Goal: Information Seeking & Learning: Learn about a topic

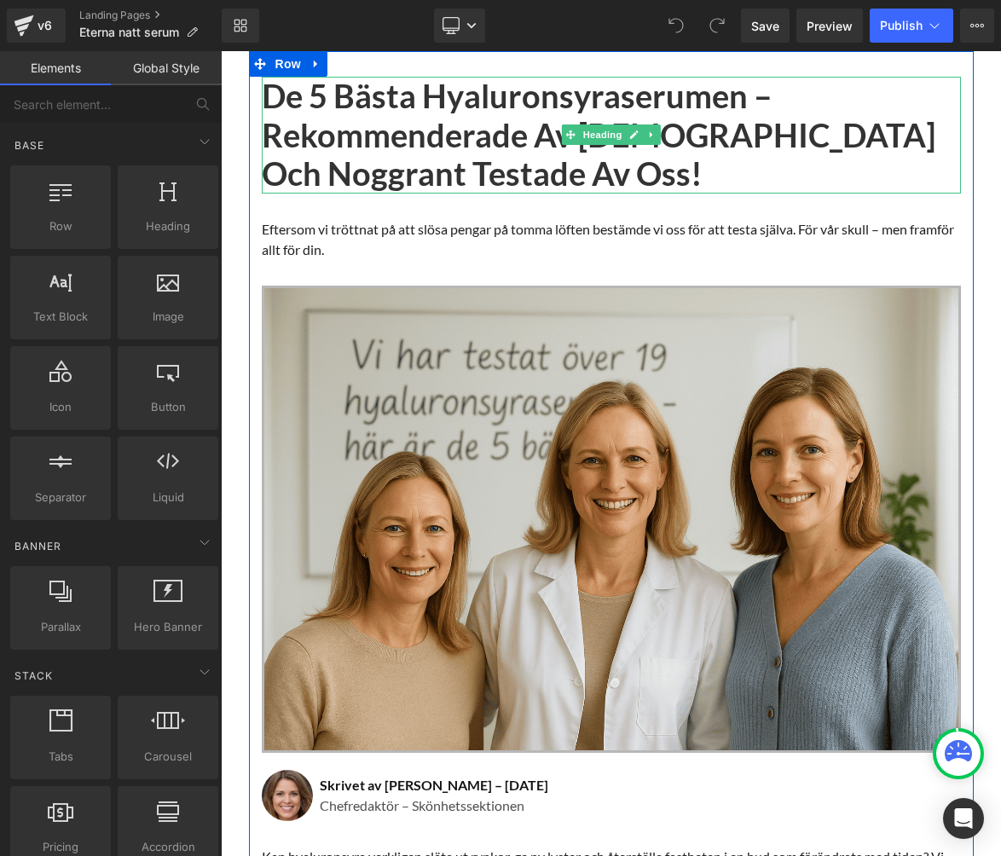
click at [269, 96] on h1 "De 5 Bästa Hyaluronsyraserumen – Rekommenderade av [DEMOGRAPHIC_DATA] och Noggr…" at bounding box center [611, 135] width 699 height 117
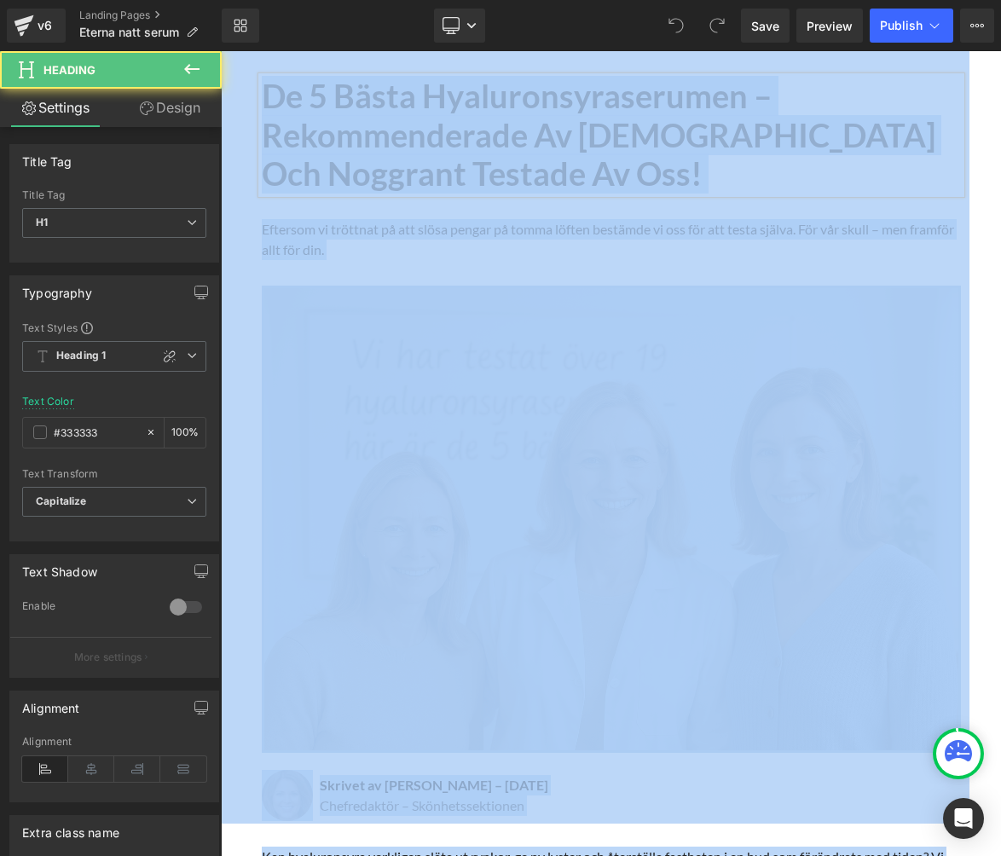
click at [269, 96] on h1 "De 5 Bästa Hyaluronsyraserumen – Rekommenderade av [DEMOGRAPHIC_DATA] och Noggr…" at bounding box center [611, 135] width 699 height 117
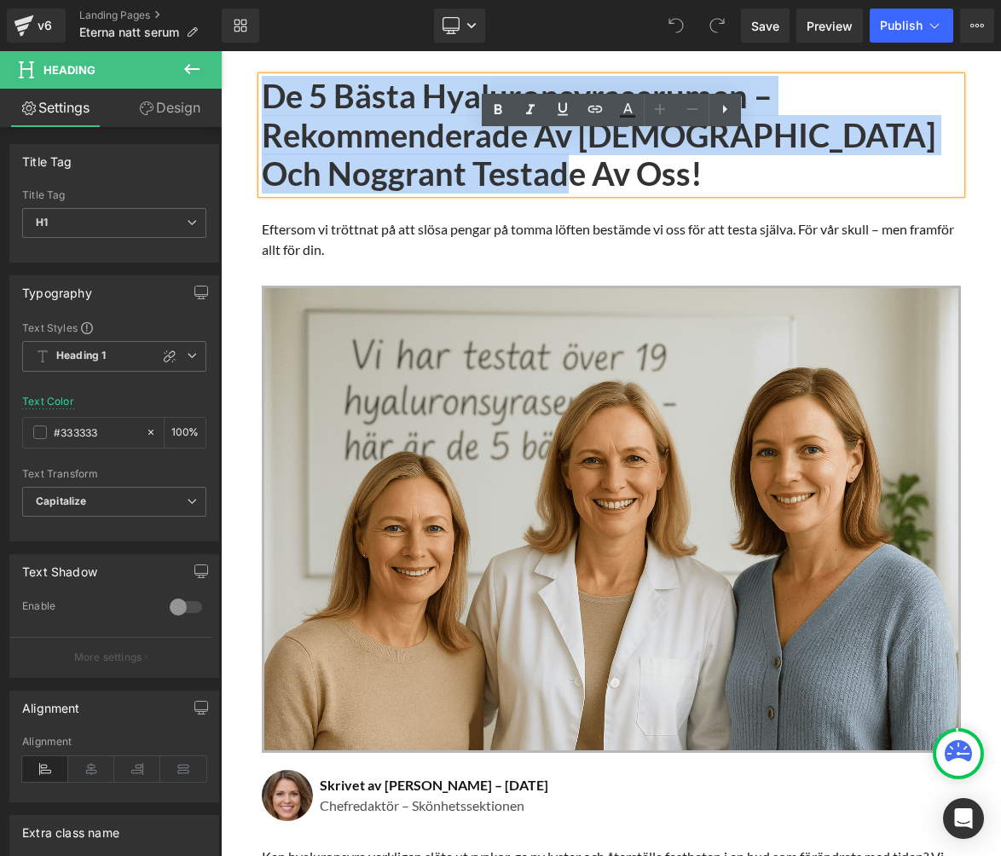
drag, startPoint x: 269, startPoint y: 96, endPoint x: 463, endPoint y: 271, distance: 260.8
click at [464, 272] on div "De 5 Bästa Hyaluronsyraserumen – Rekommenderade av [DEMOGRAPHIC_DATA] och Noggr…" at bounding box center [611, 803] width 725 height 1453
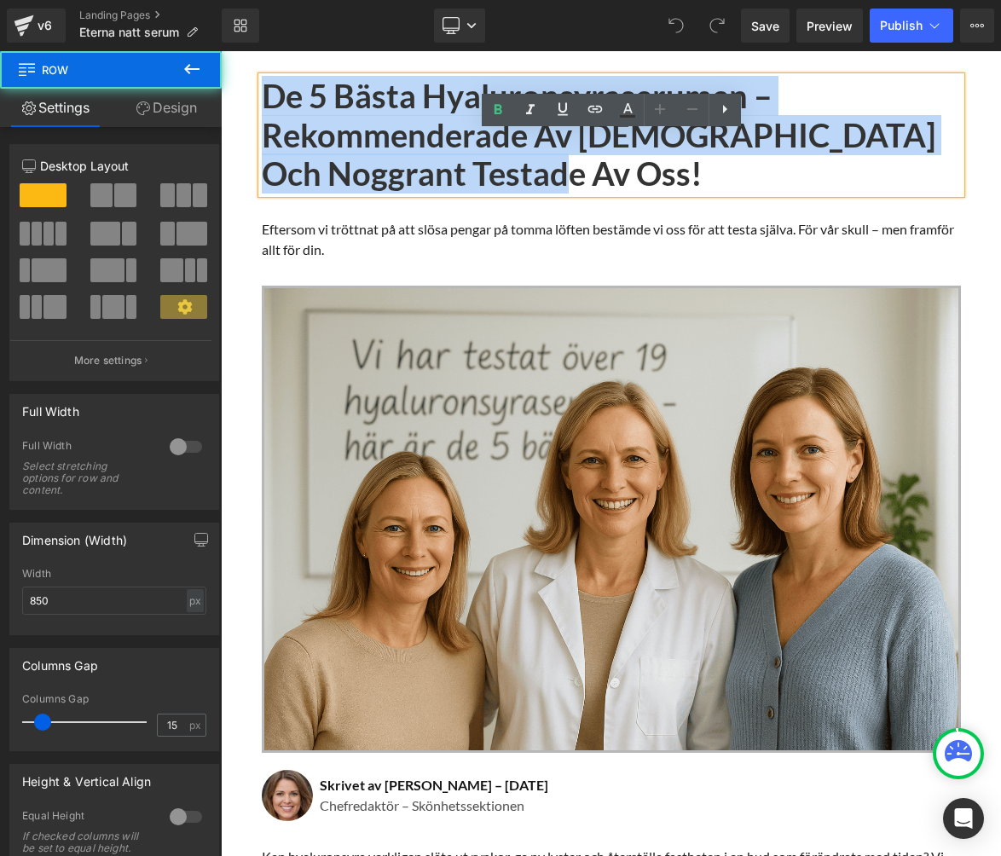
click at [463, 271] on div "De 5 Bästa Hyaluronsyraserumen – Rekommenderade av [DEMOGRAPHIC_DATA] och Noggr…" at bounding box center [611, 803] width 725 height 1453
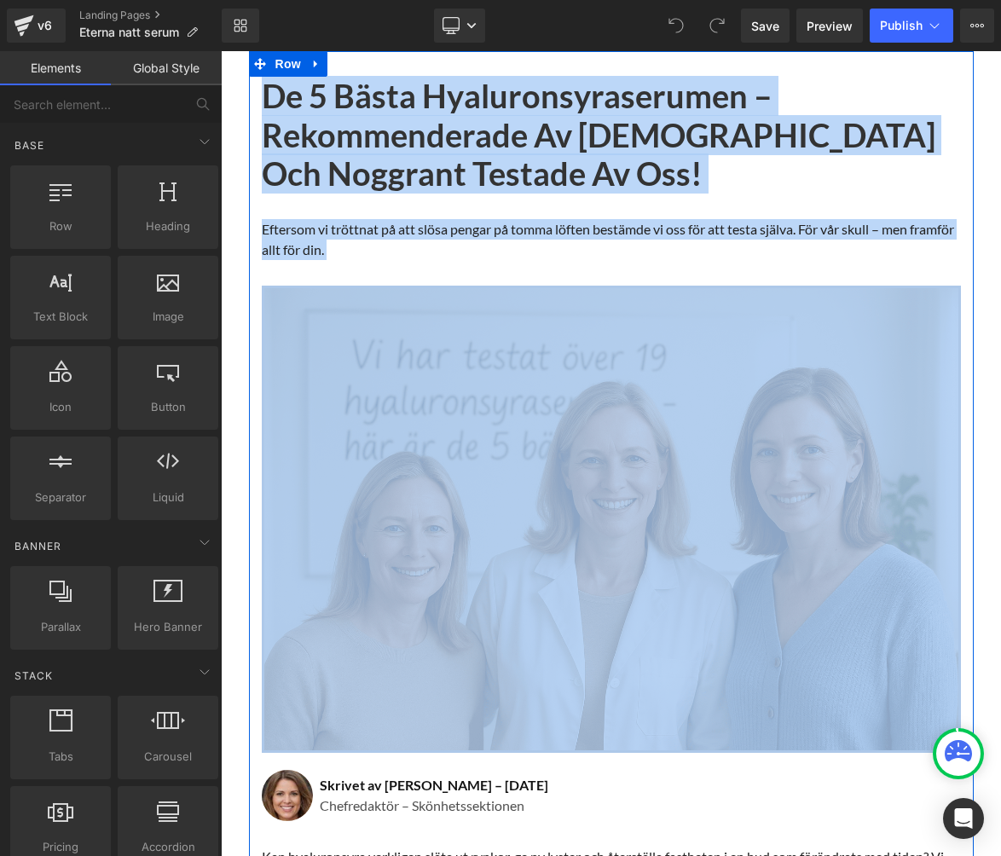
drag, startPoint x: 233, startPoint y: 81, endPoint x: 387, endPoint y: 276, distance: 248.9
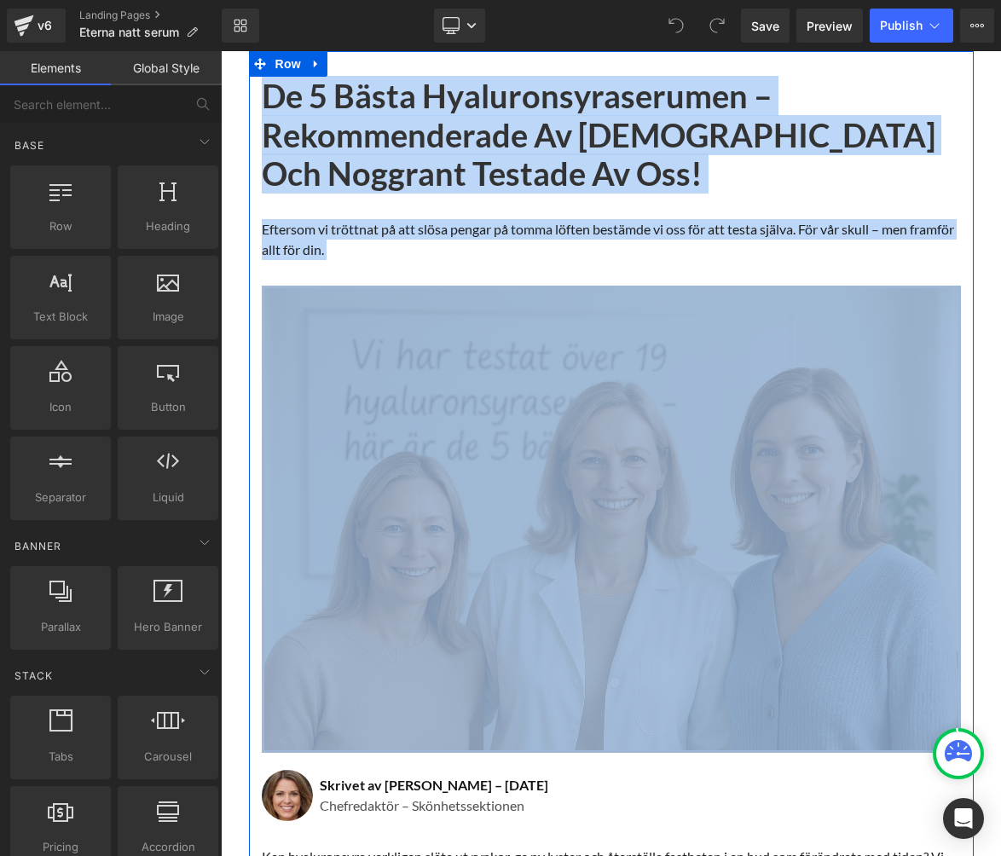
copy body "□ ELISKINE De 5 Bästa Hyaluronsyraserumen – Rekommenderade av [DEMOGRAPHIC_DATA…"
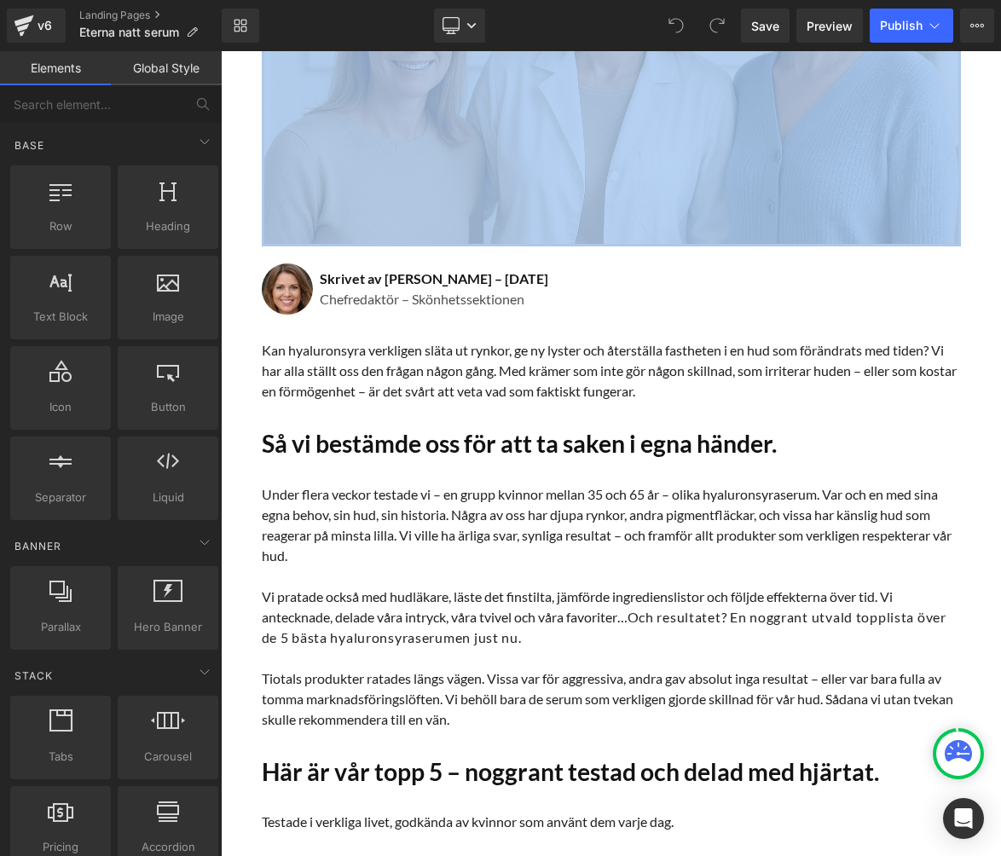
scroll to position [506, 0]
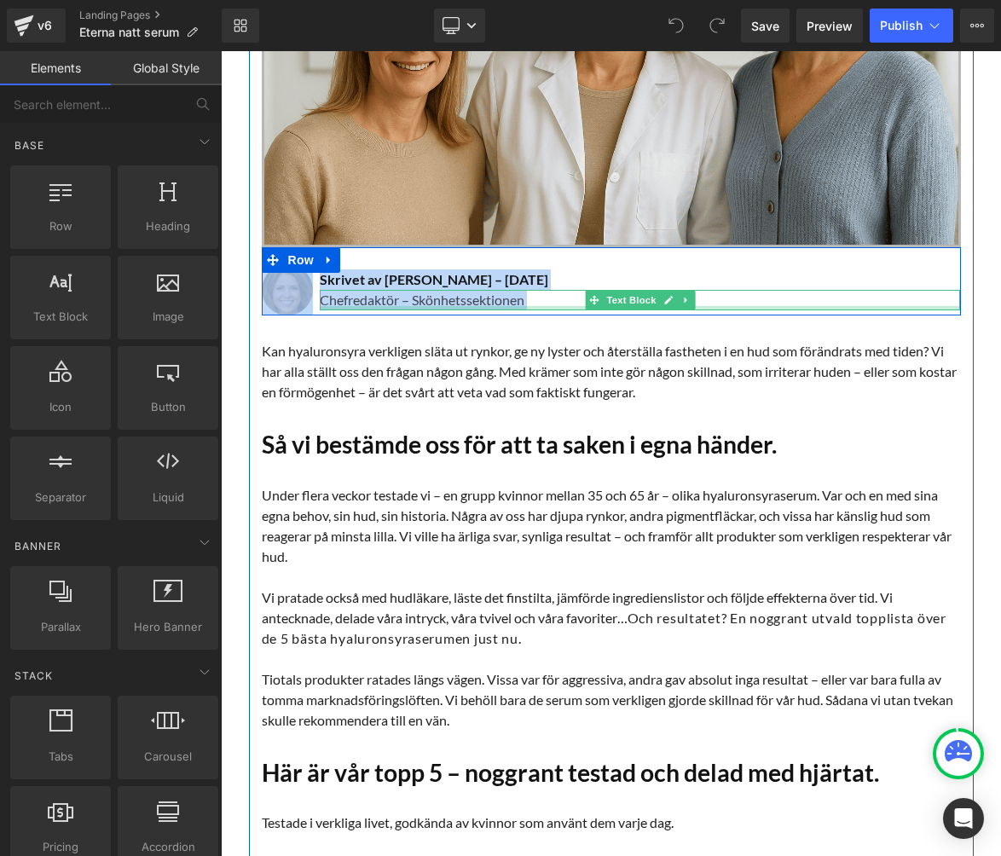
drag, startPoint x: 230, startPoint y: 266, endPoint x: 547, endPoint y: 306, distance: 318.9
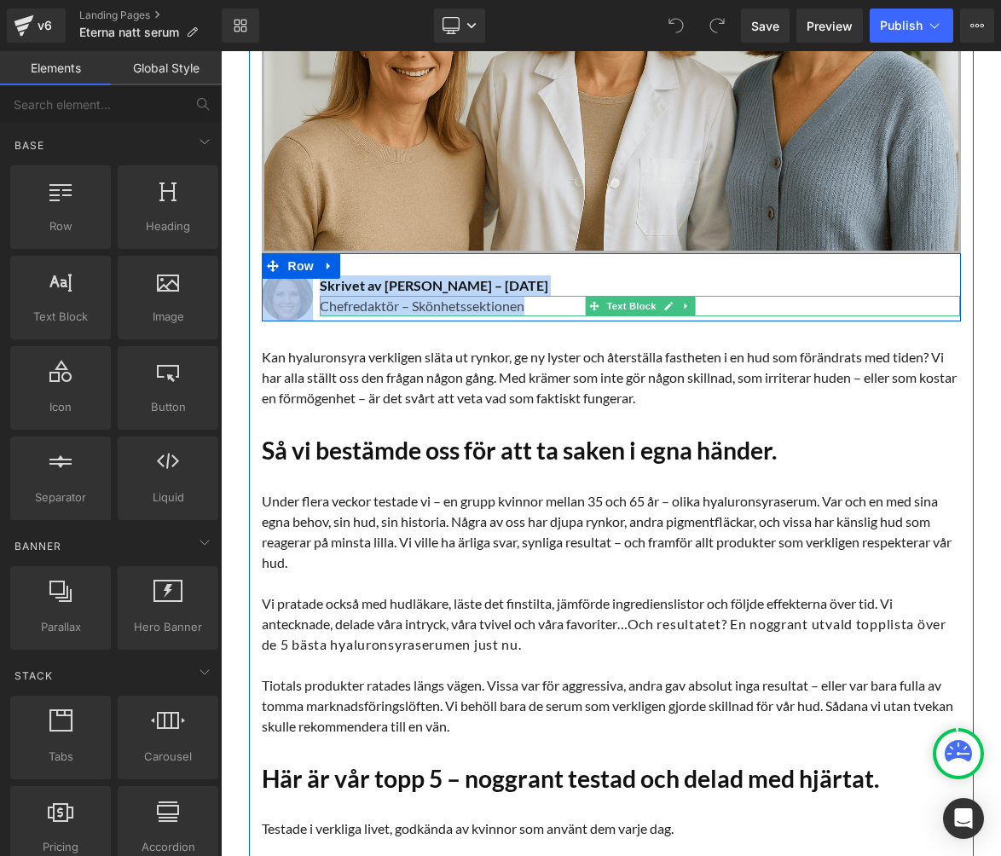
scroll to position [502, 0]
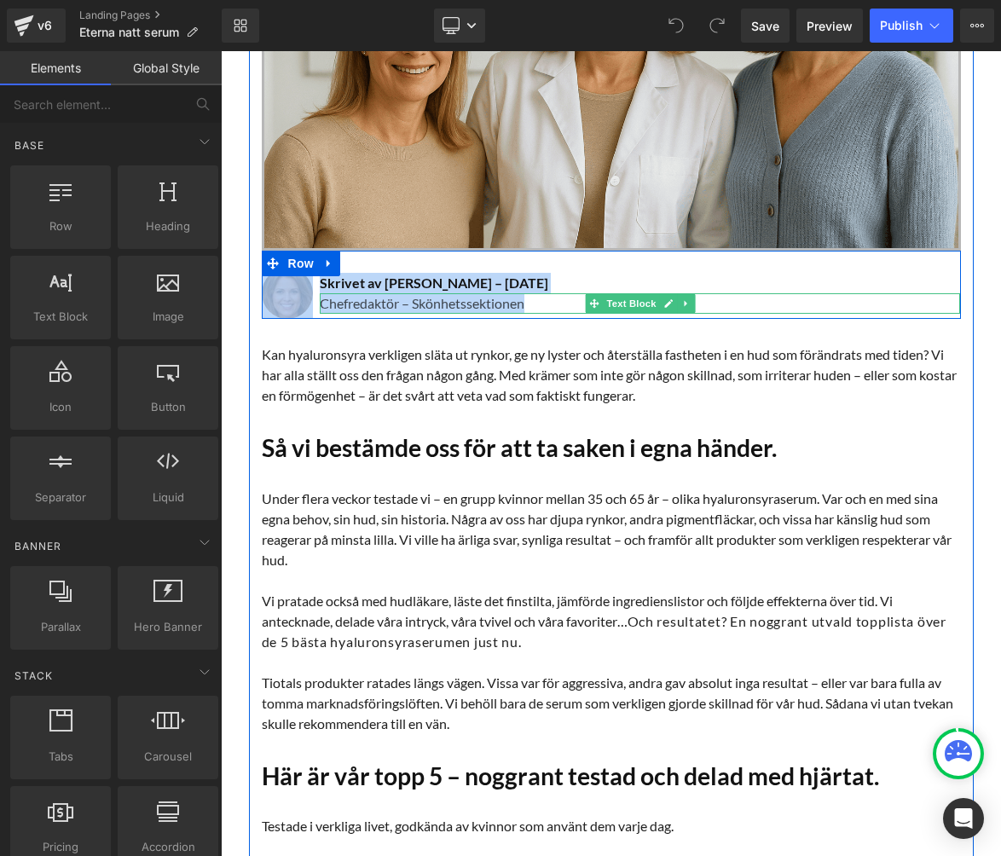
copy div "Image Skrivet av [PERSON_NAME] – [DATE] Heading Chefredaktör – Skönhetssektionen"
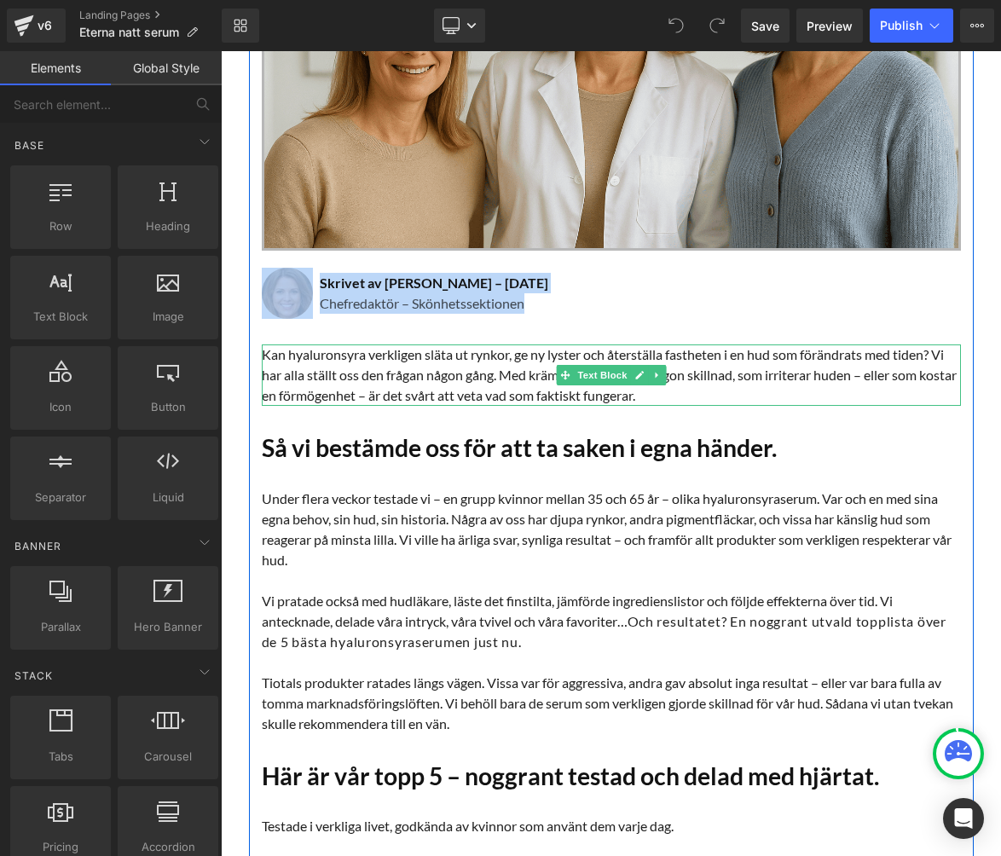
click at [286, 356] on p "Kan hyaluronsyra verkligen släta ut rynkor, ge ny lyster och återställa fasthet…" at bounding box center [611, 374] width 699 height 61
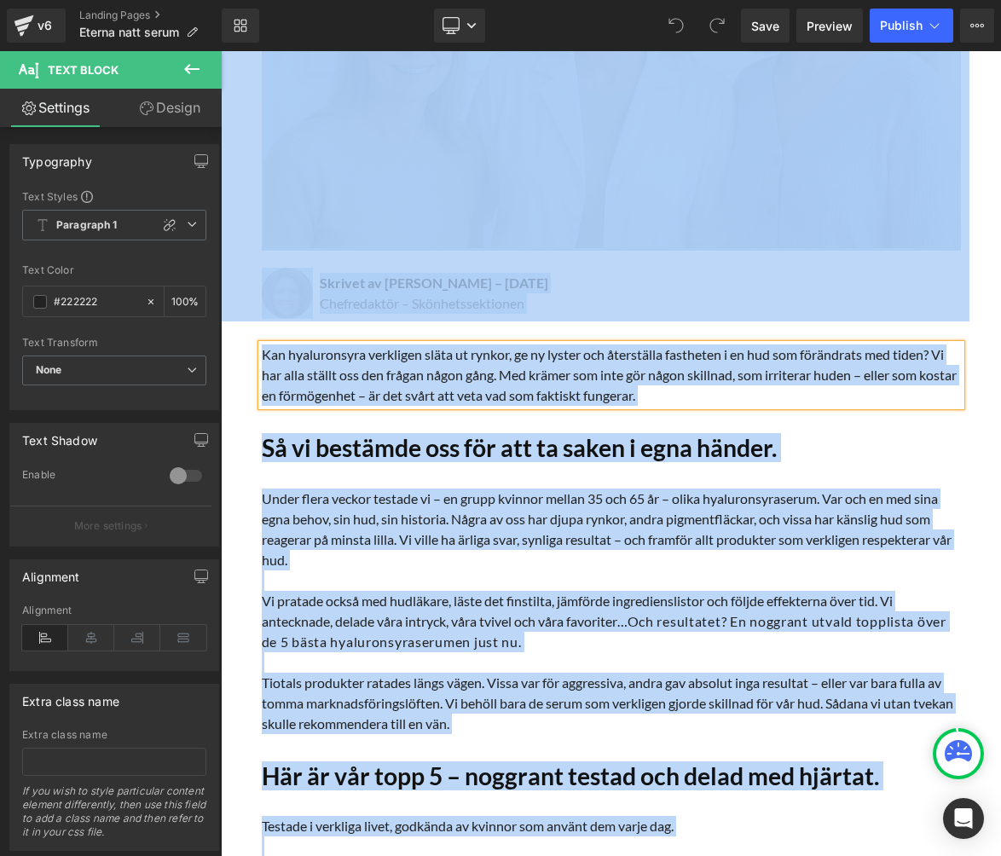
click at [285, 356] on p "Kan hyaluronsyra verkligen släta ut rynkor, ge ny lyster och återställa fasthet…" at bounding box center [611, 374] width 699 height 61
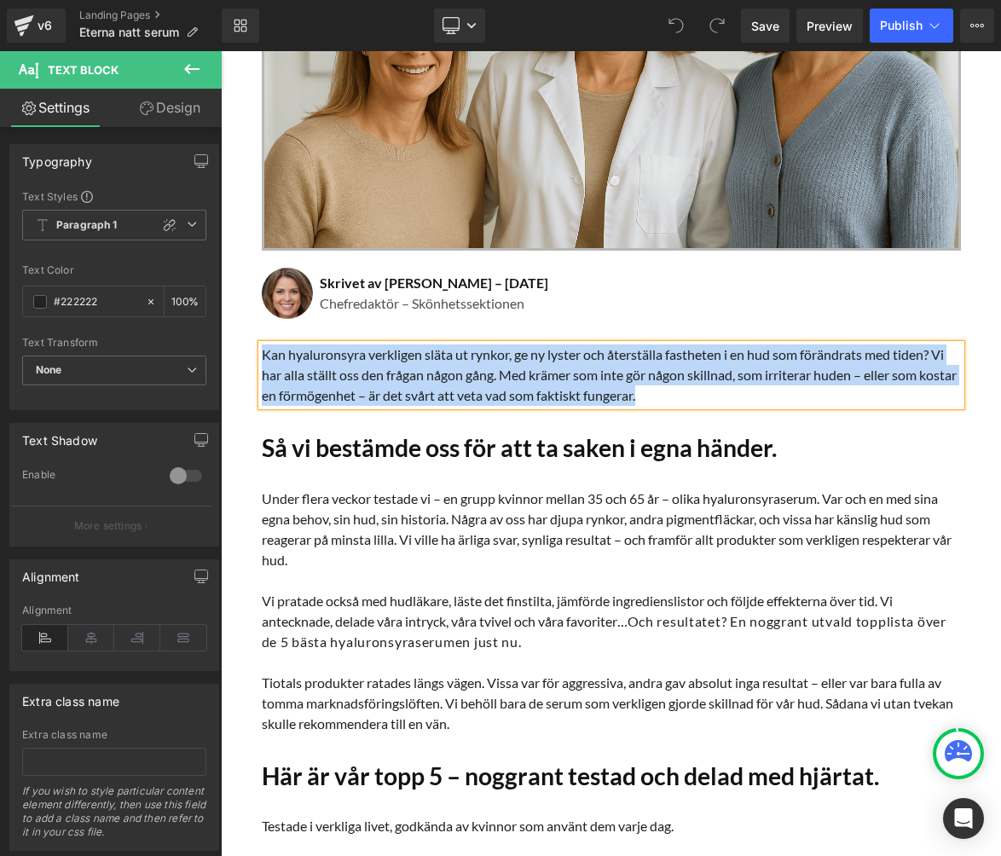
copy p "Kan hyaluronsyra verkligen släta ut rynkor, ge ny lyster och återställa fasthet…"
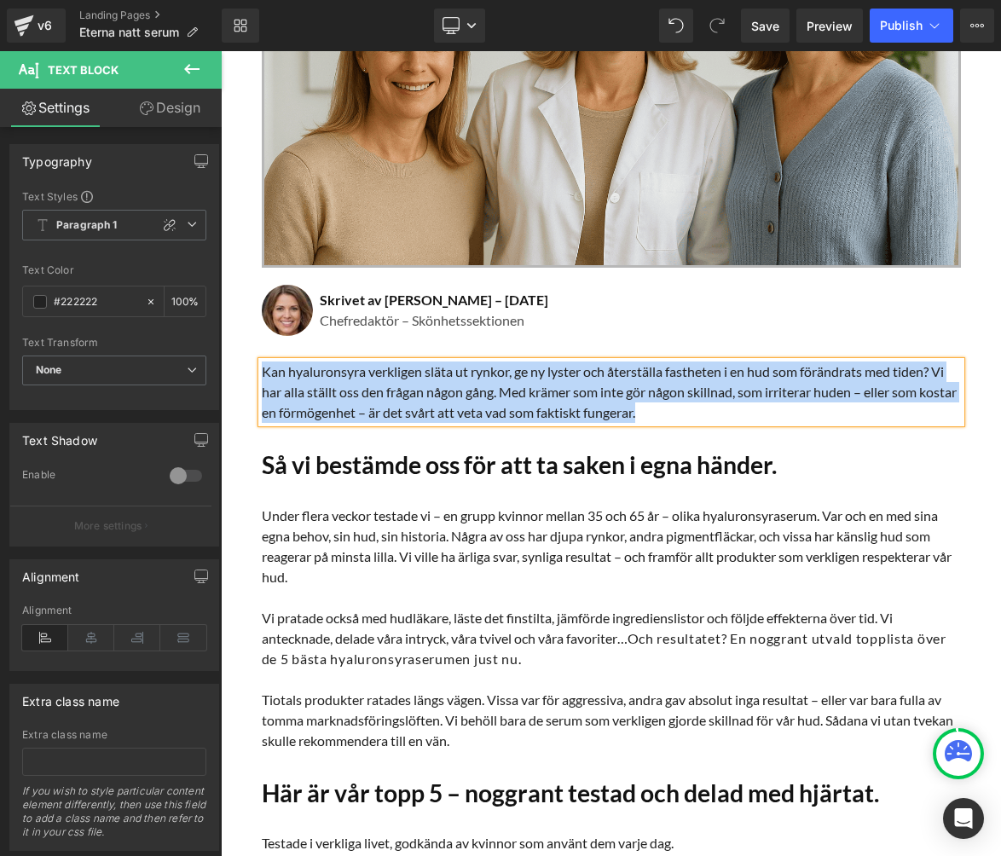
click at [355, 468] on h1 "Så vi bestämde oss för att ta saken i egna händer." at bounding box center [611, 464] width 699 height 29
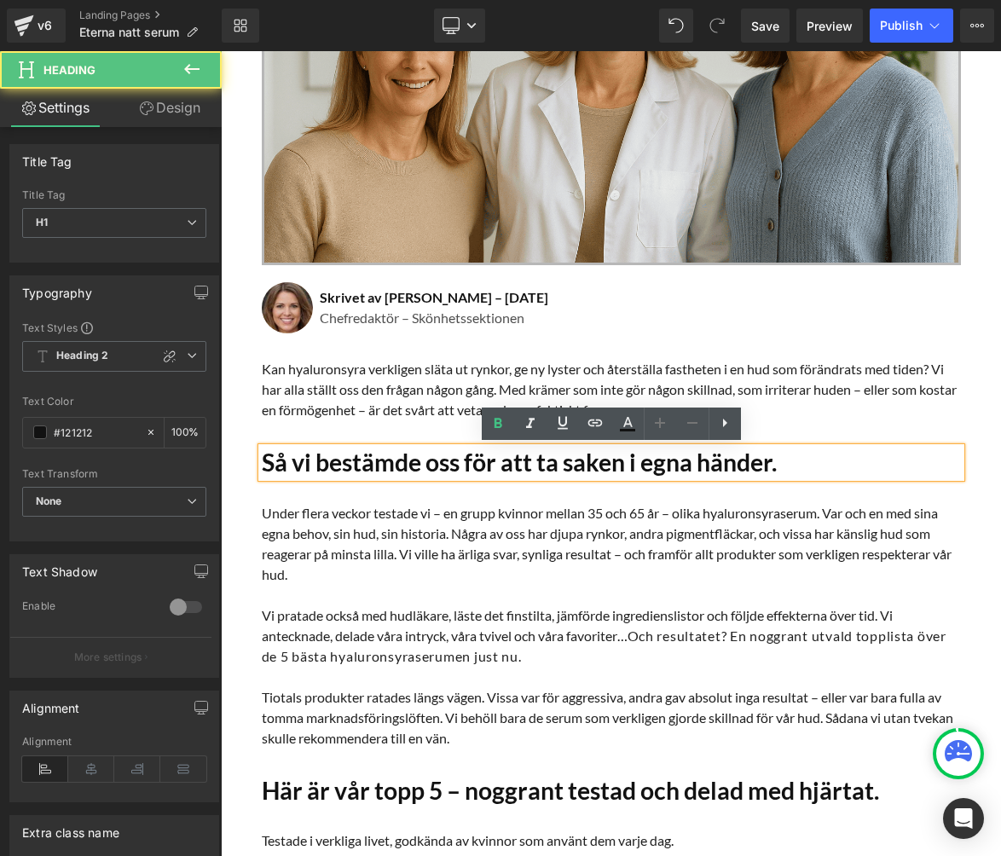
scroll to position [488, 0]
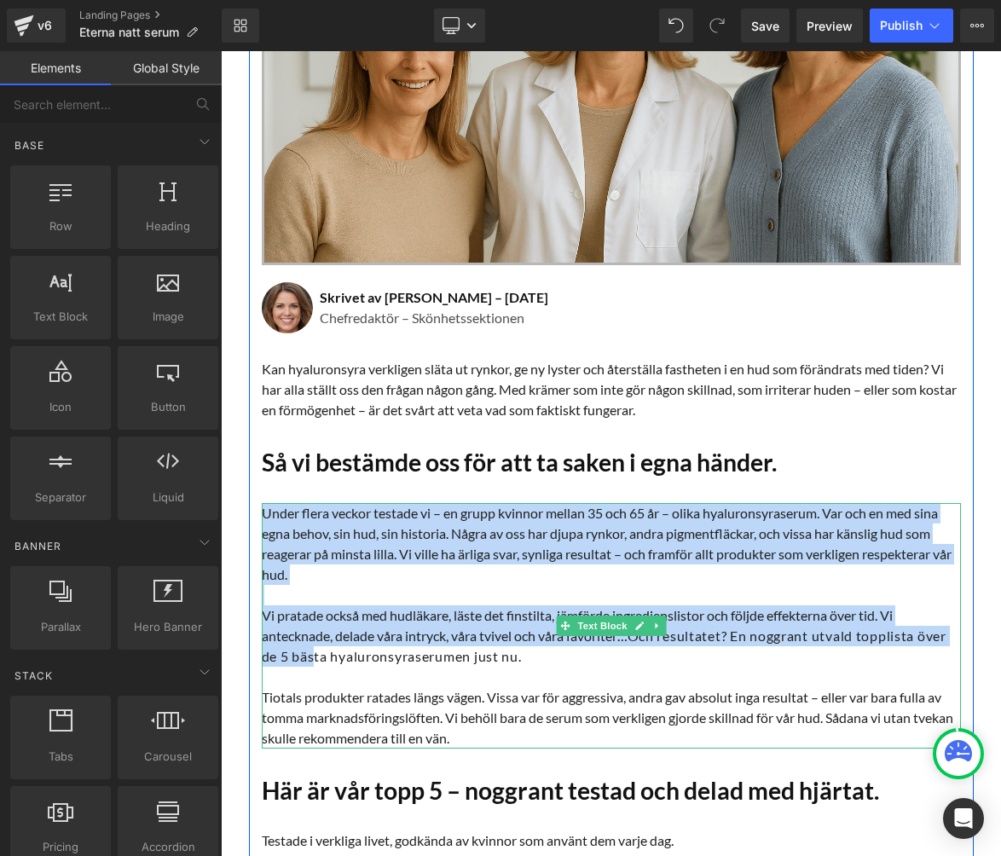
drag, startPoint x: 246, startPoint y: 463, endPoint x: 304, endPoint y: 644, distance: 190.1
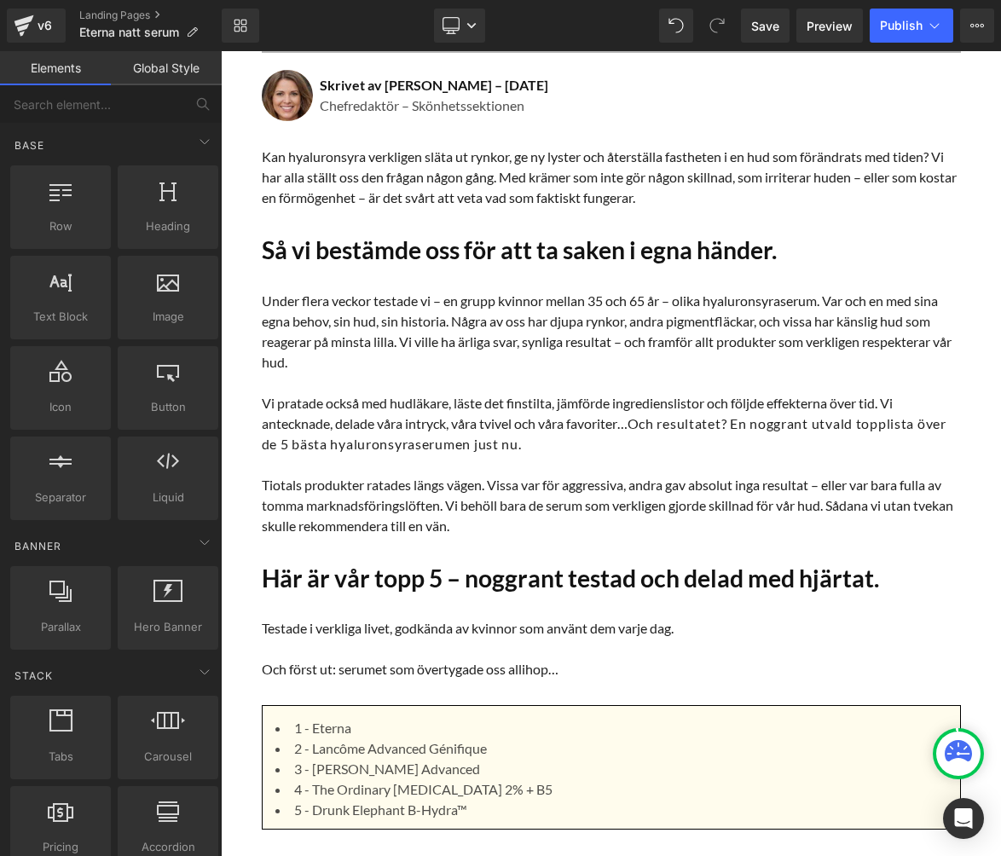
scroll to position [710, 0]
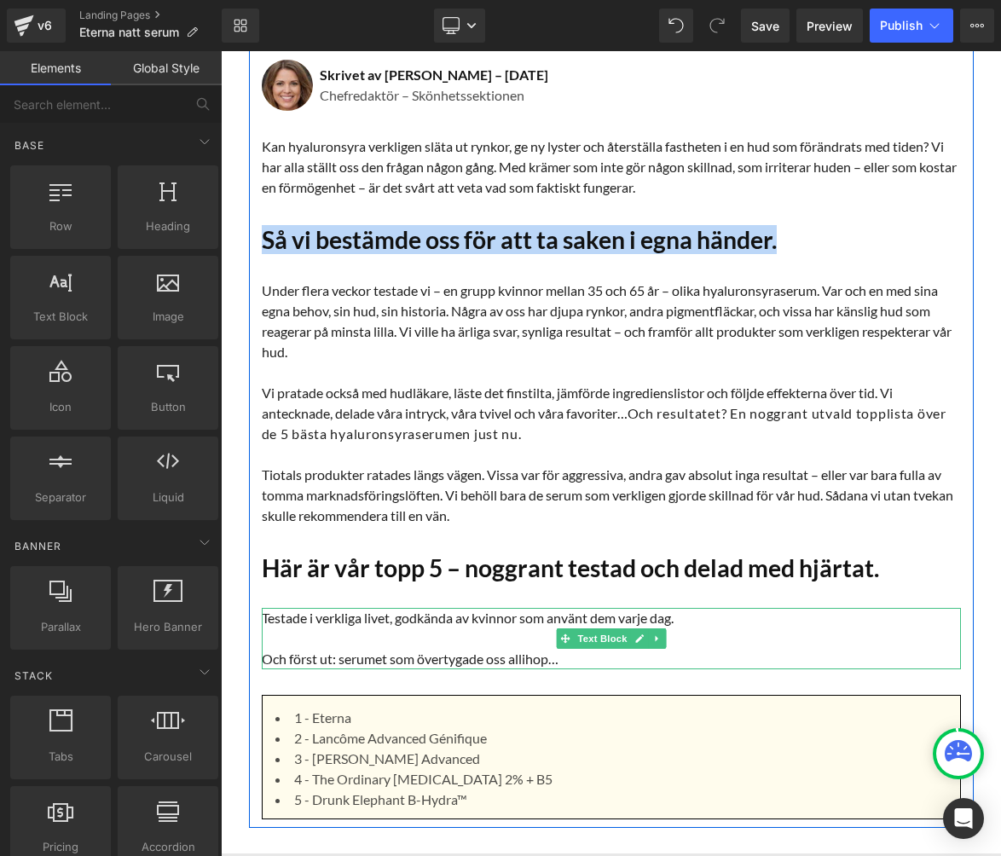
drag, startPoint x: 246, startPoint y: 229, endPoint x: 575, endPoint y: 626, distance: 515.3
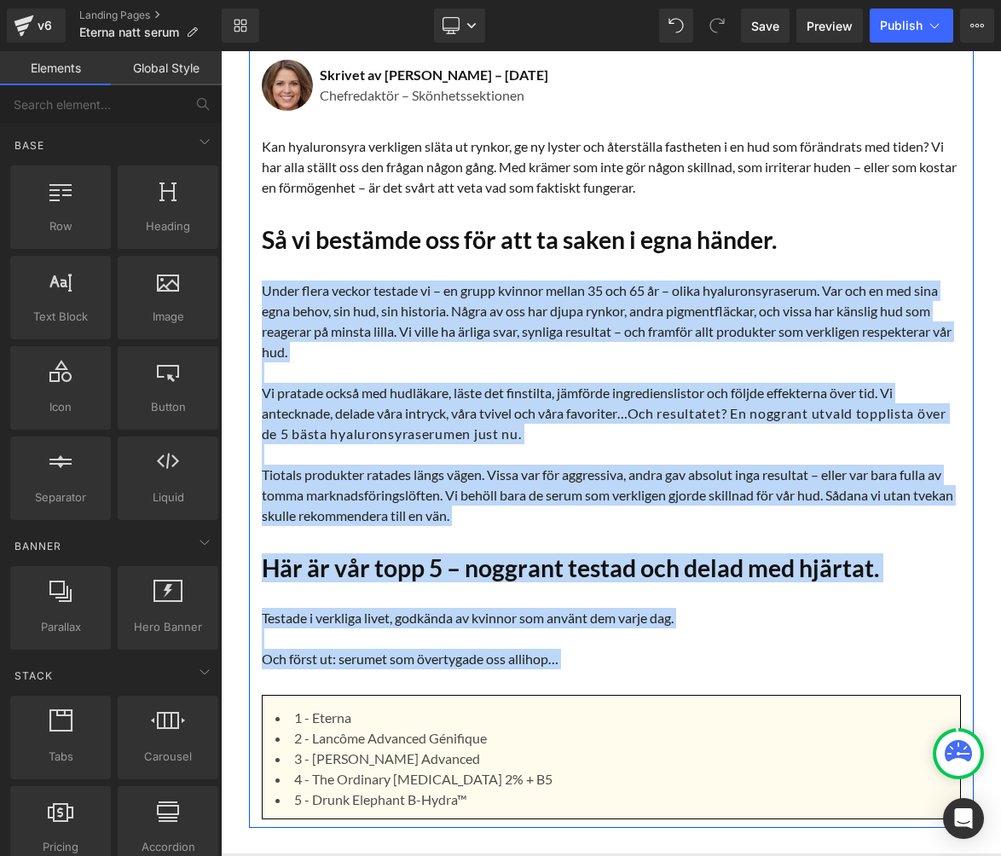
drag, startPoint x: 239, startPoint y: 211, endPoint x: 529, endPoint y: 672, distance: 544.8
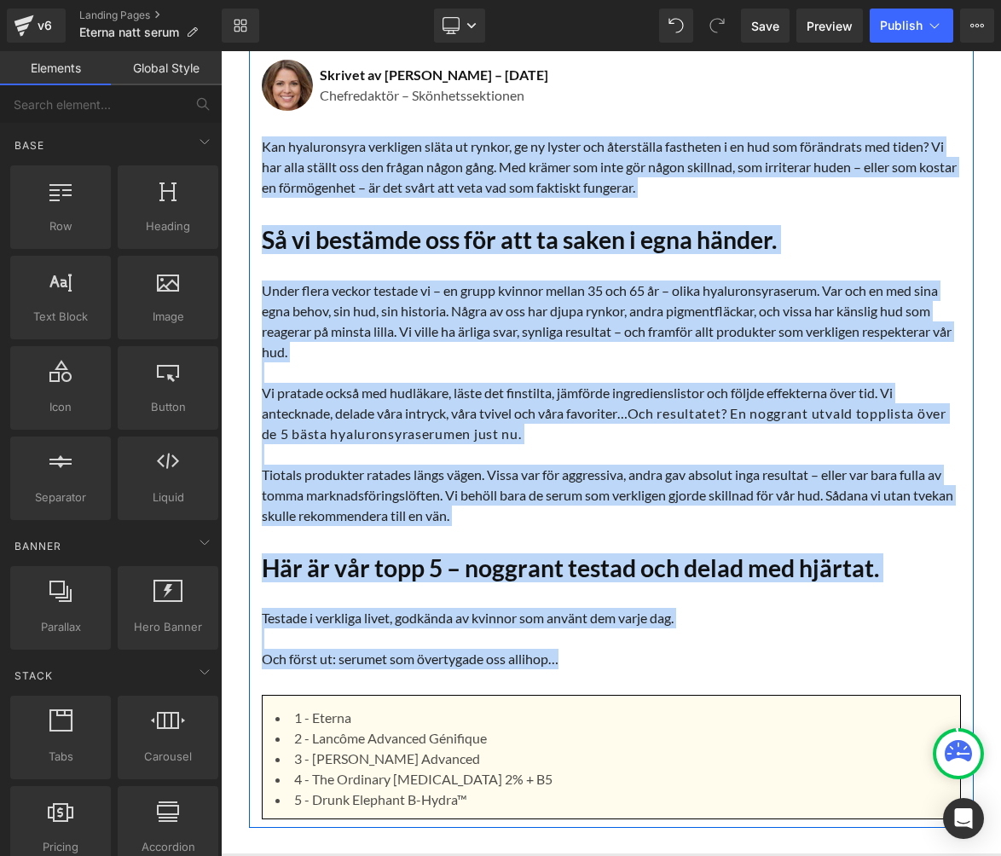
drag, startPoint x: 236, startPoint y: 130, endPoint x: 593, endPoint y: 673, distance: 650.1
copy div "Lor ipsumdolorsi ametconse adipi el seddoe, te in utlabo etd magnaaliqu enimadm…"
click at [486, 441] on p "Vi pratade också med hudläkare, läste det finstilta, jämförde ingredienslistor …" at bounding box center [611, 413] width 699 height 61
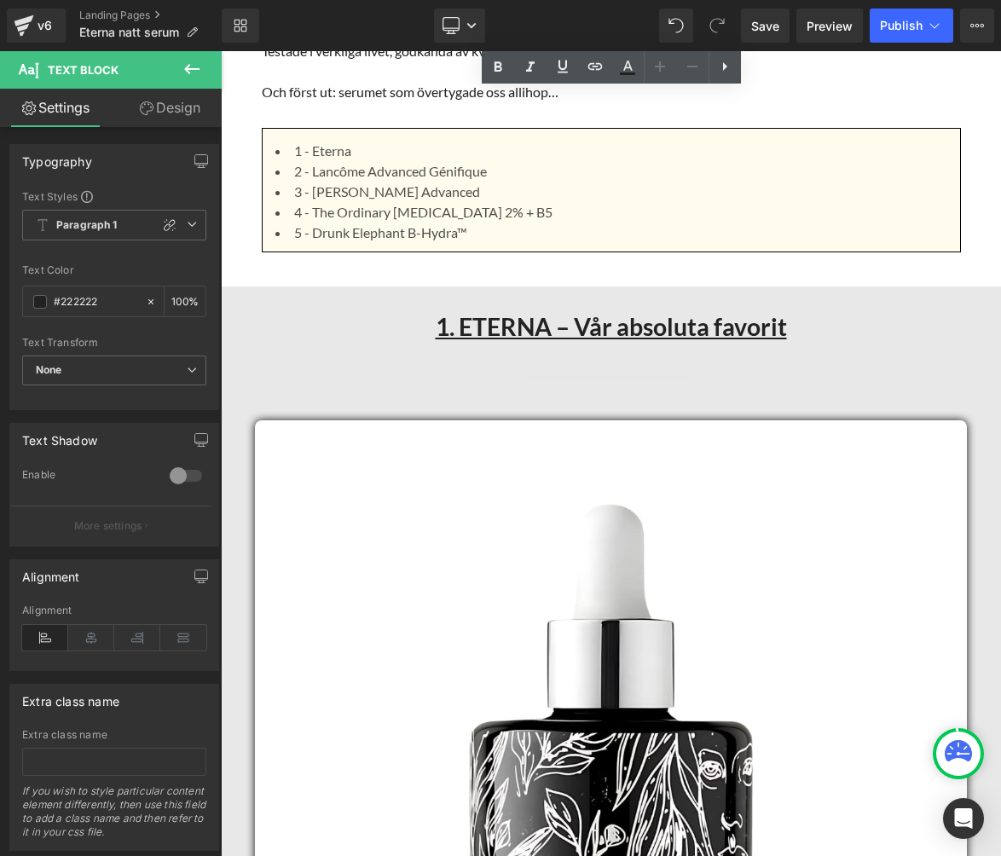
scroll to position [1289, 0]
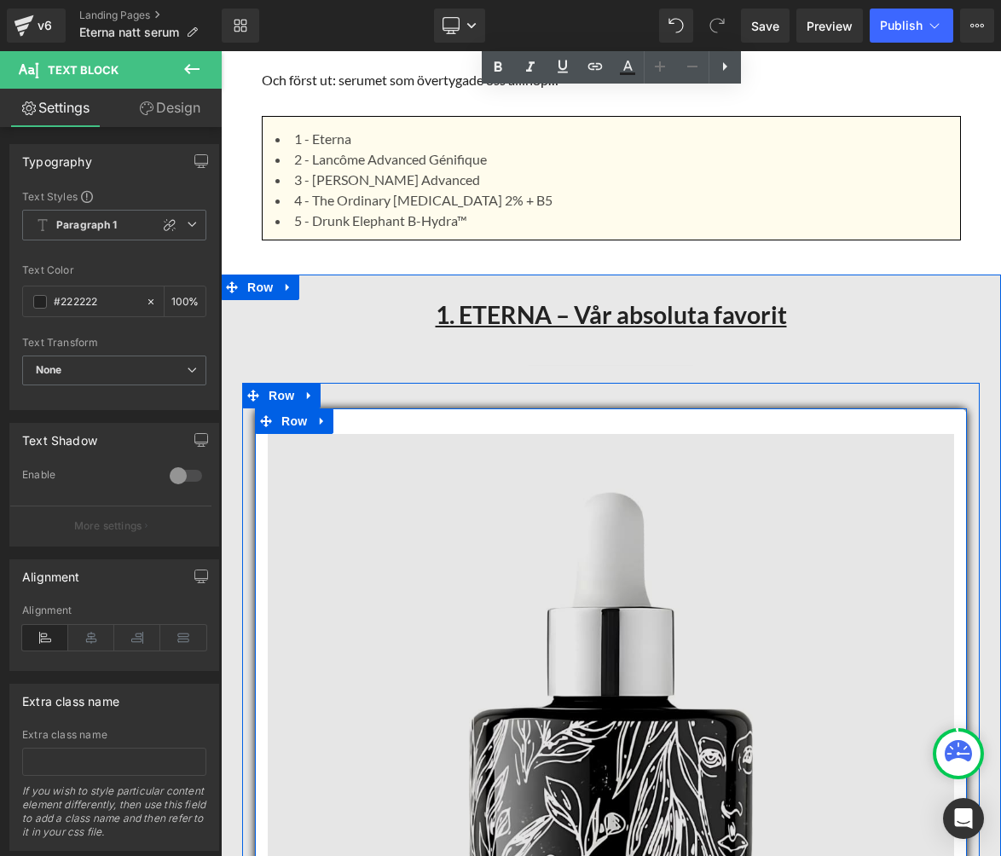
drag, startPoint x: 309, startPoint y: 299, endPoint x: 445, endPoint y: 446, distance: 200.3
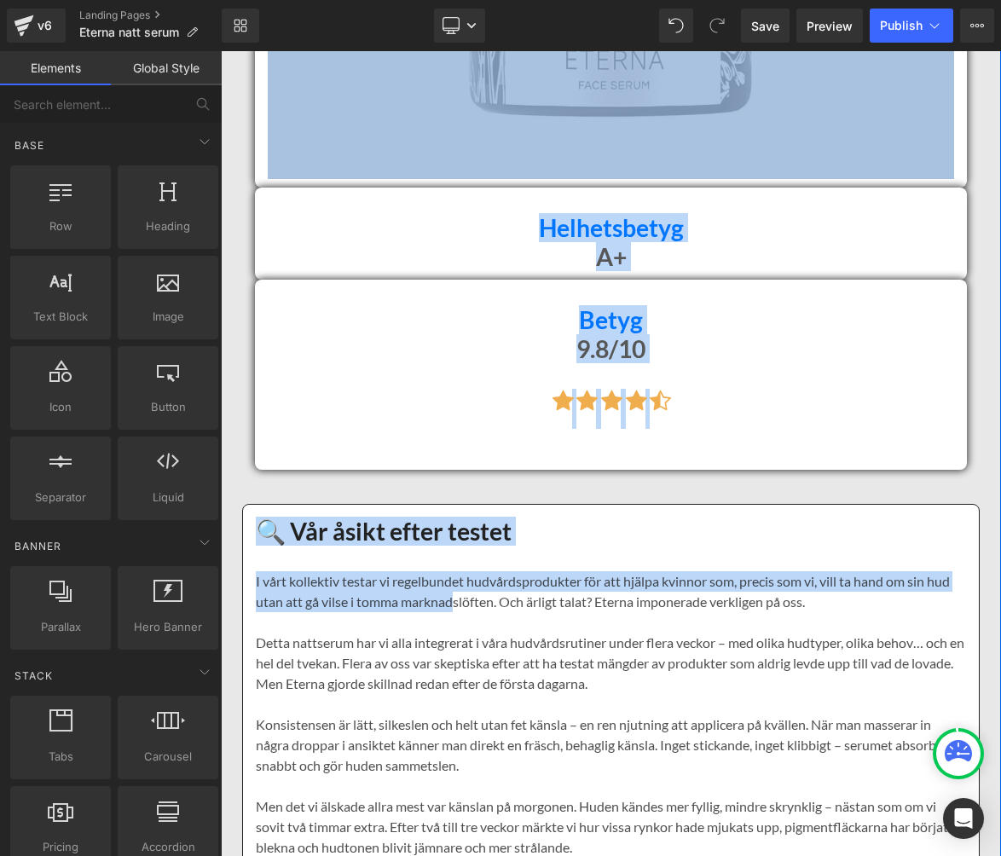
scroll to position [2228, 0]
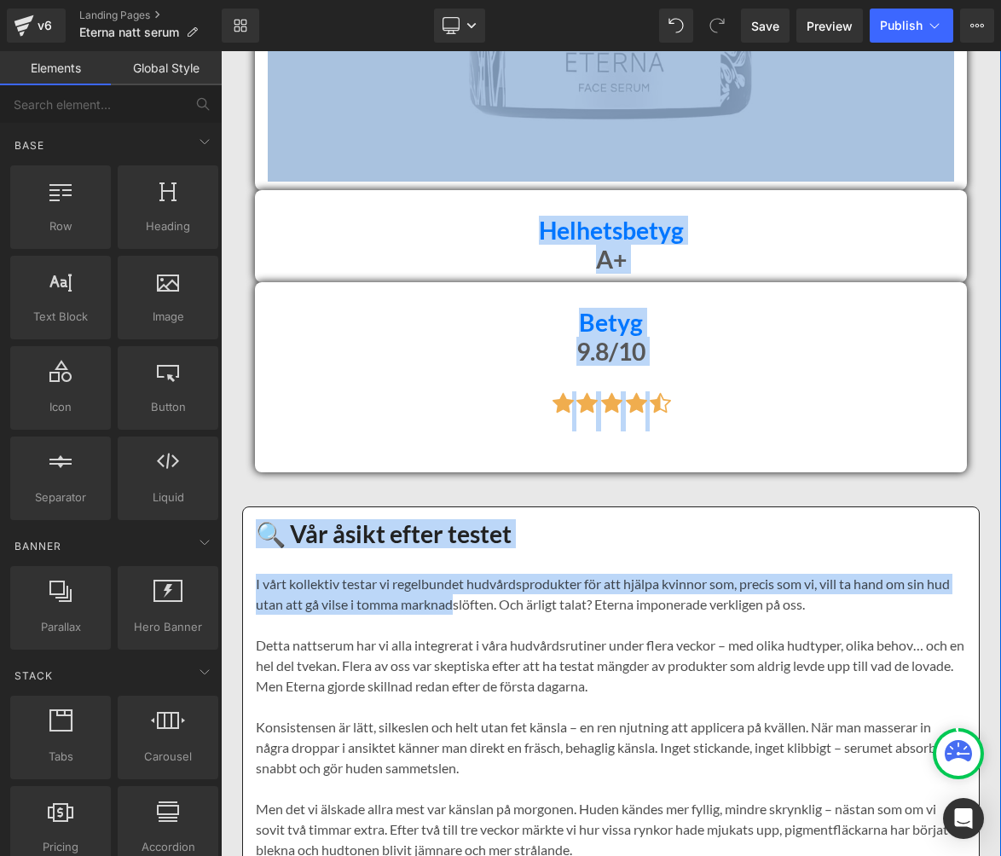
drag, startPoint x: 242, startPoint y: 257, endPoint x: 451, endPoint y: 609, distance: 409.5
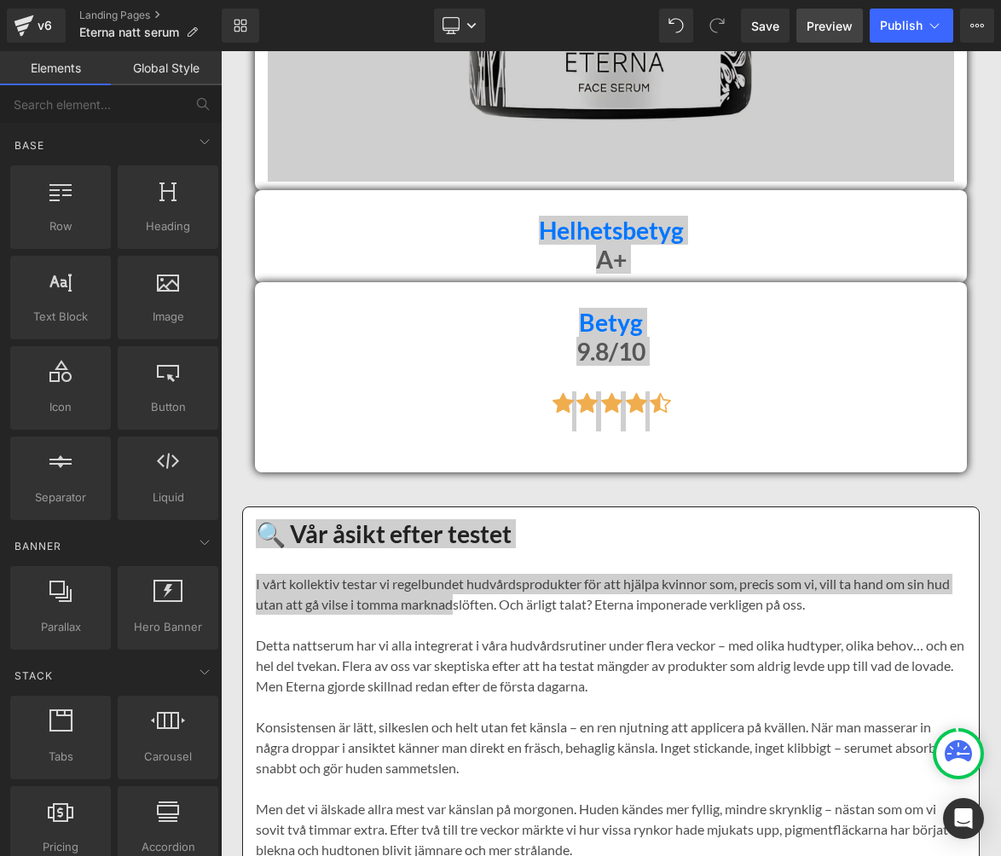
click at [822, 20] on span "Preview" at bounding box center [830, 26] width 46 height 18
